Goal: Transaction & Acquisition: Purchase product/service

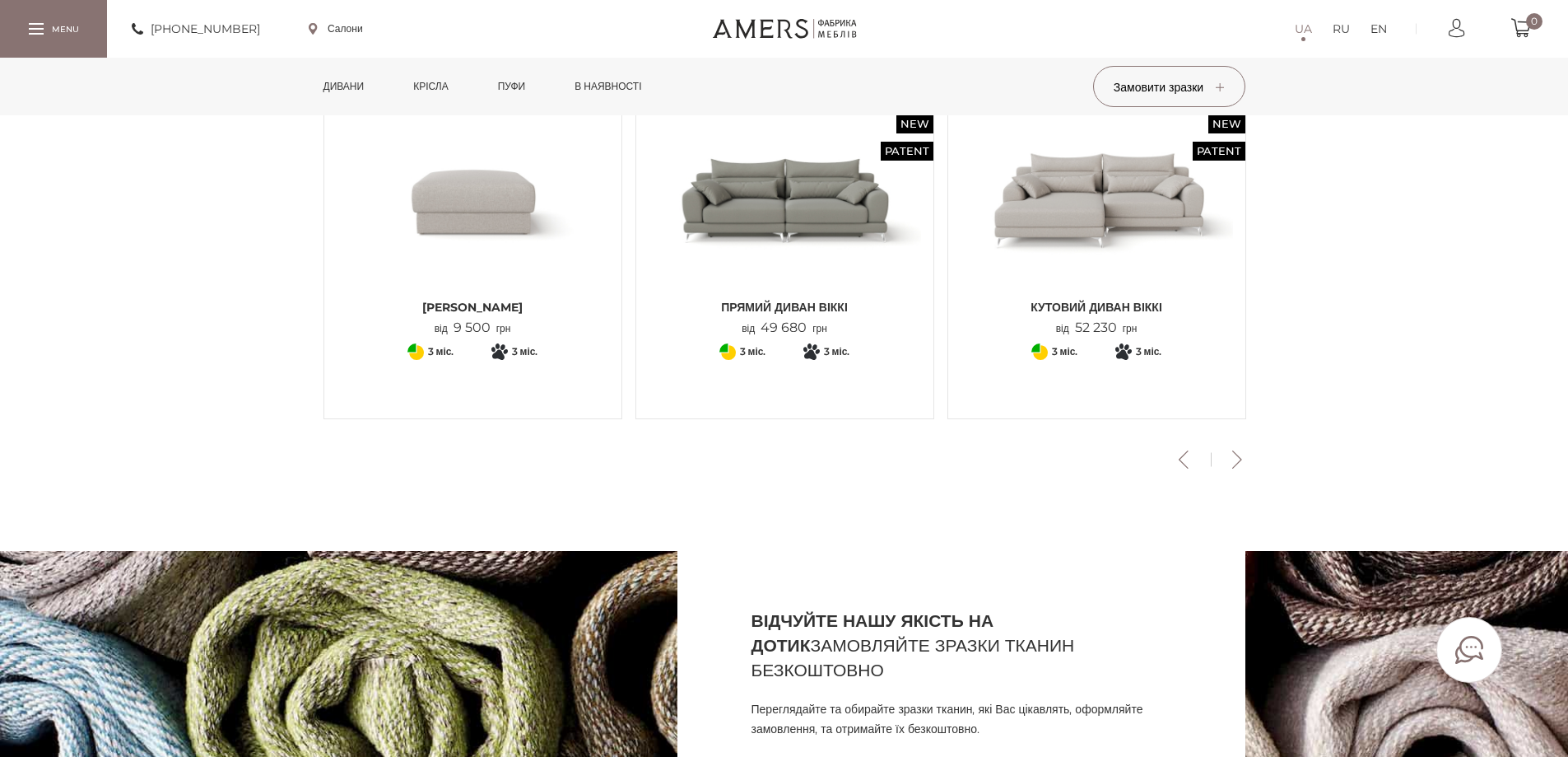
scroll to position [329, 0]
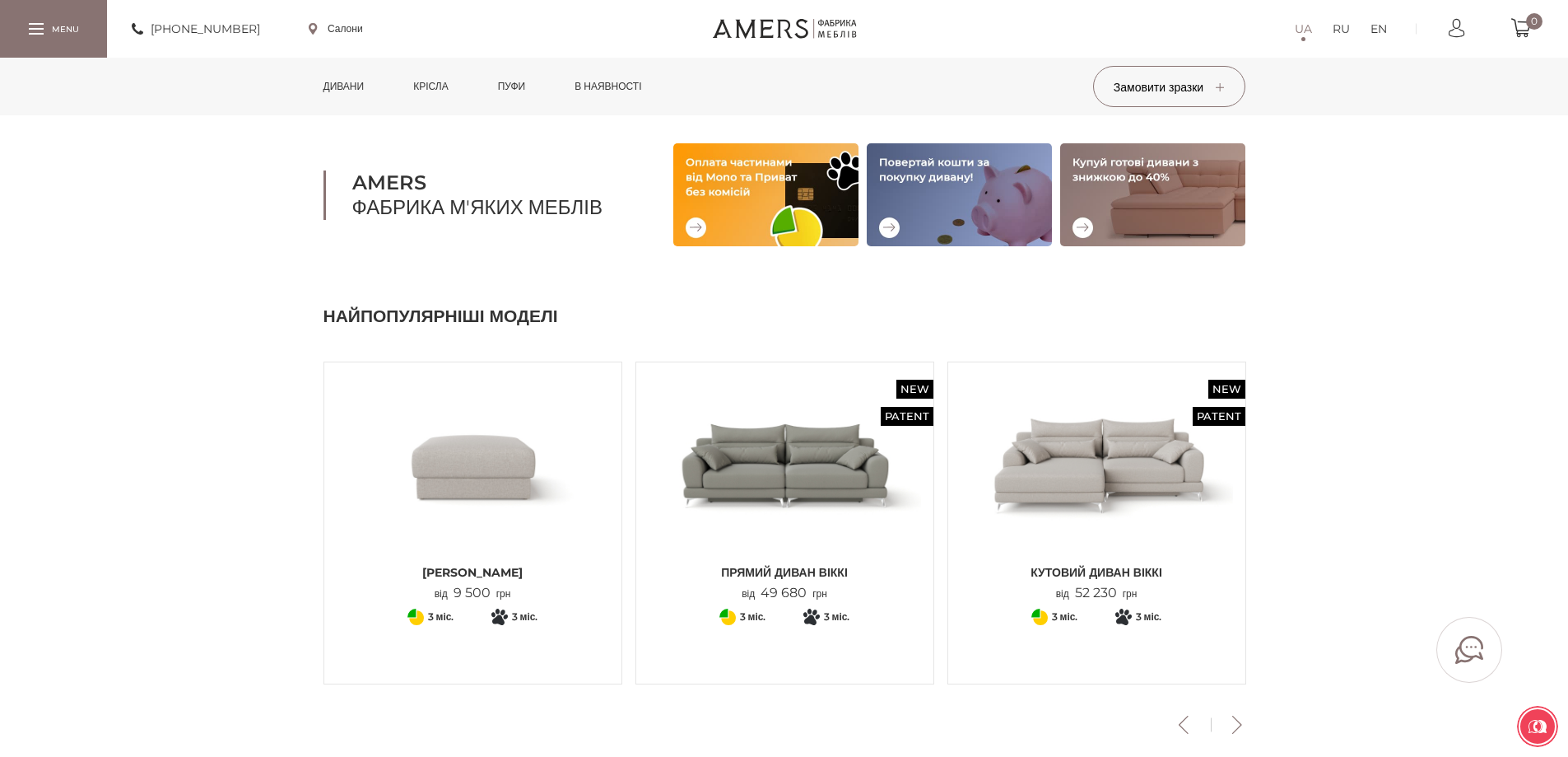
click at [366, 83] on link "Дивани" at bounding box center [344, 86] width 66 height 58
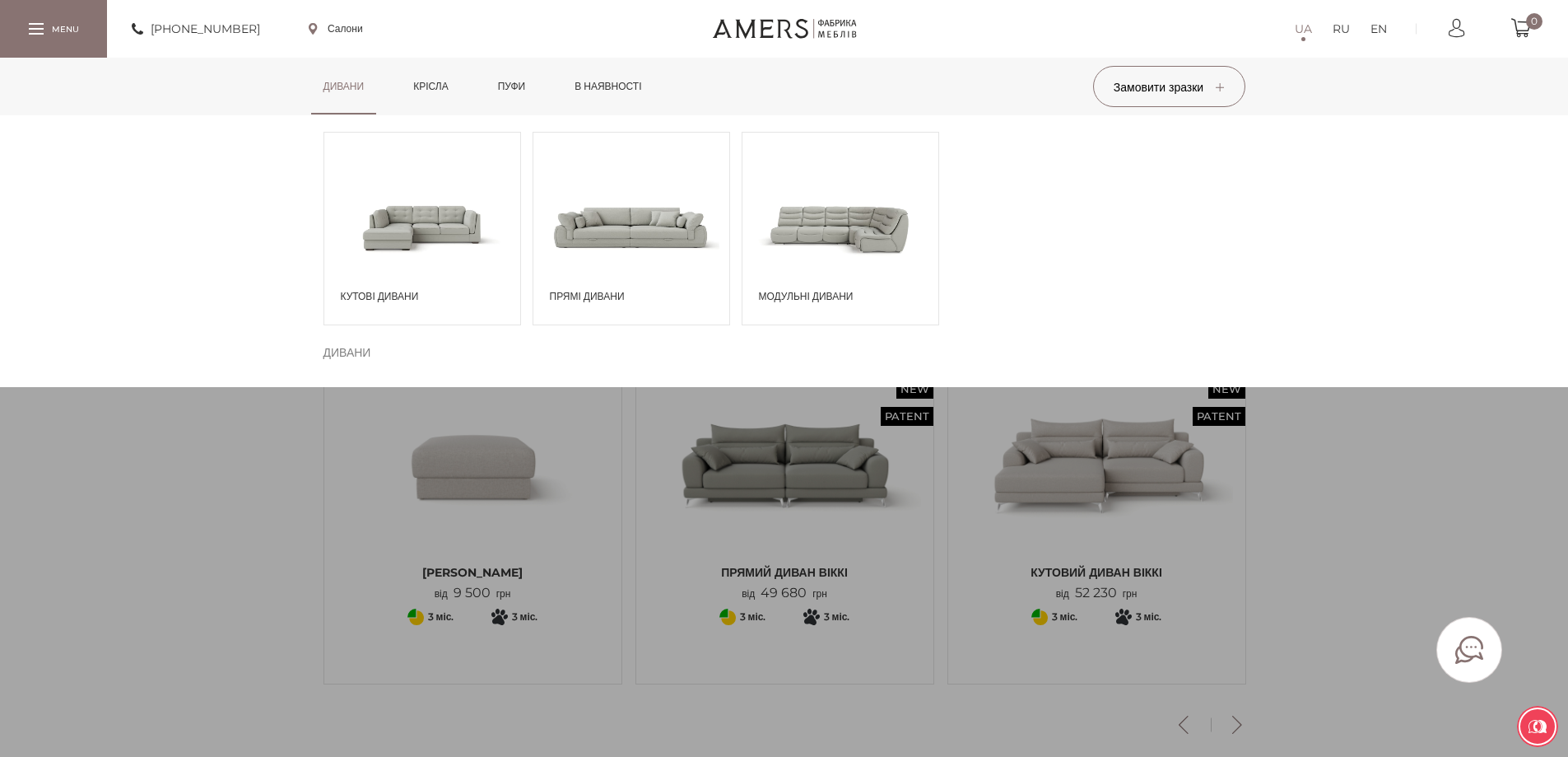
click at [417, 240] on span at bounding box center [422, 226] width 196 height 115
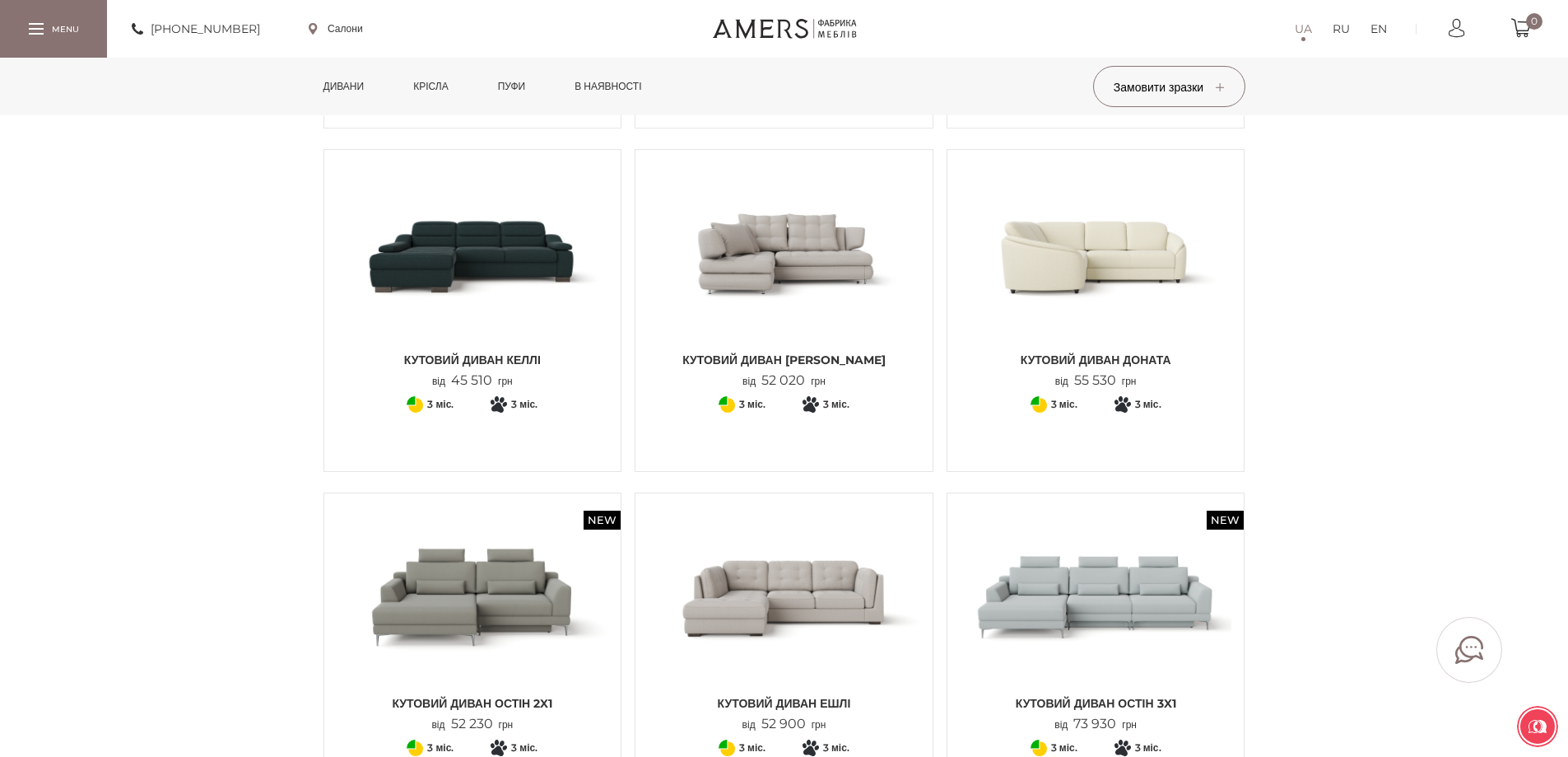
scroll to position [741, 0]
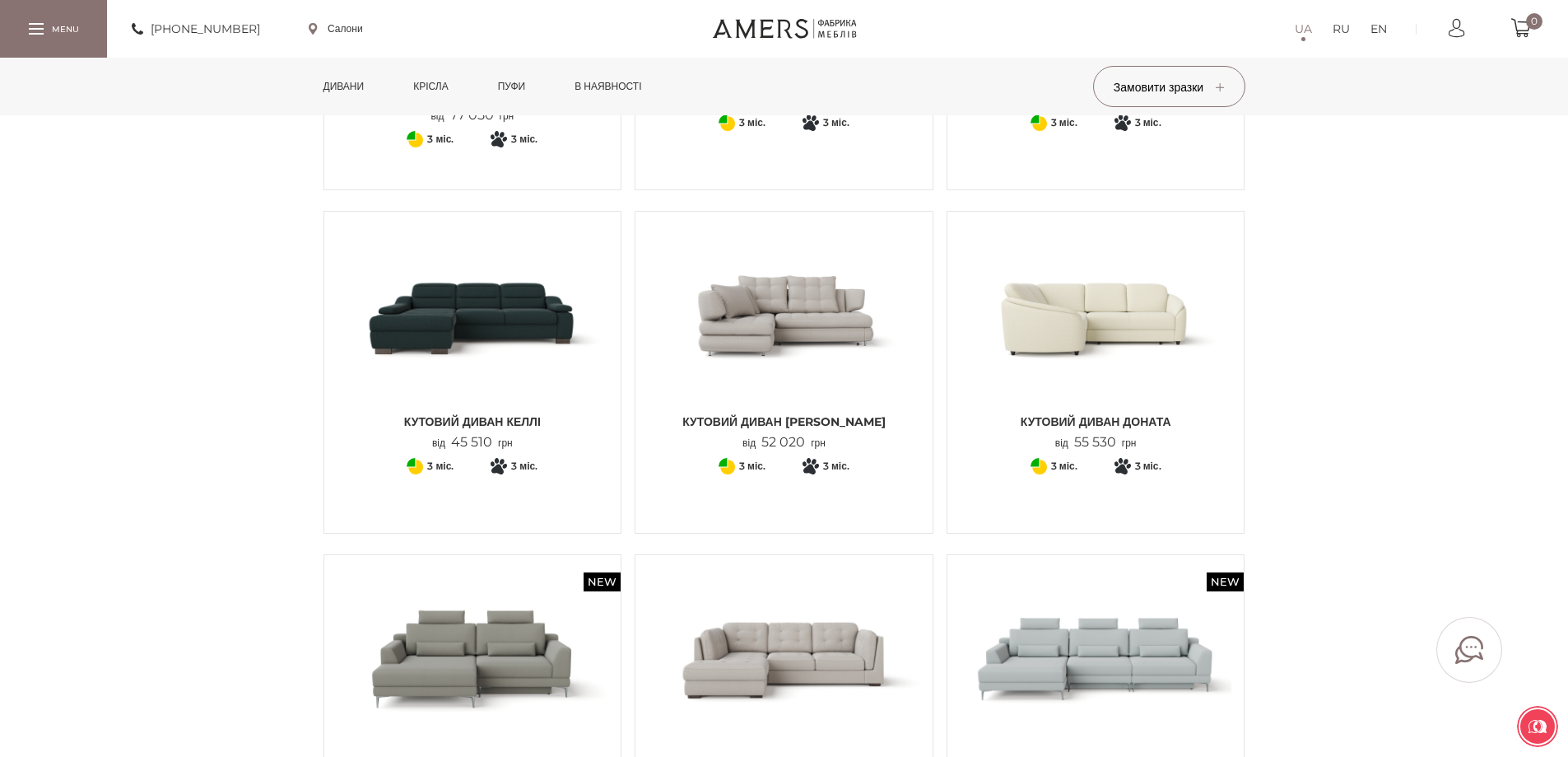
click at [491, 307] on img at bounding box center [473, 314] width 272 height 181
